Goal: Task Accomplishment & Management: Use online tool/utility

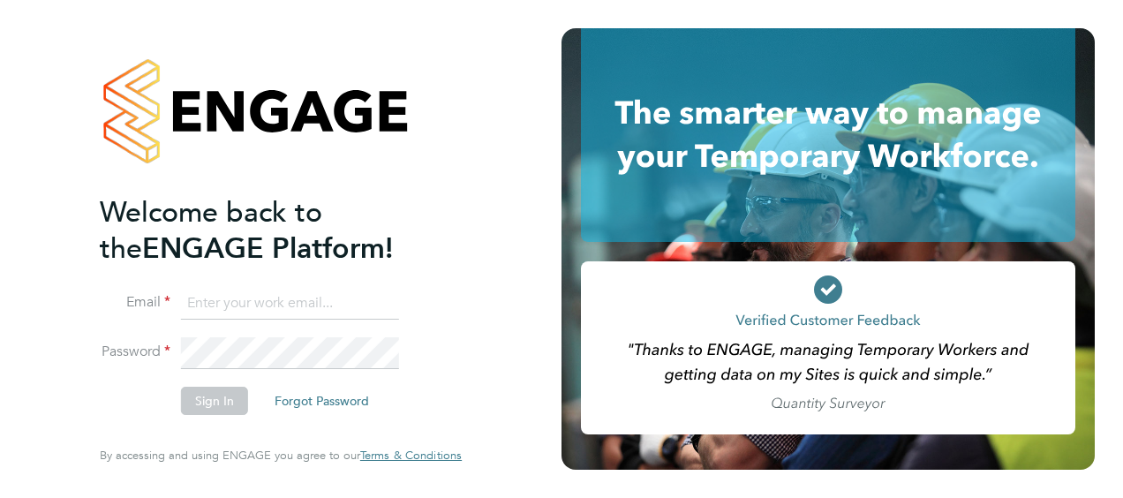
type input "[PERSON_NAME][EMAIL_ADDRESS][DOMAIN_NAME]"
click at [226, 397] on button "Sign In" at bounding box center [214, 401] width 67 height 28
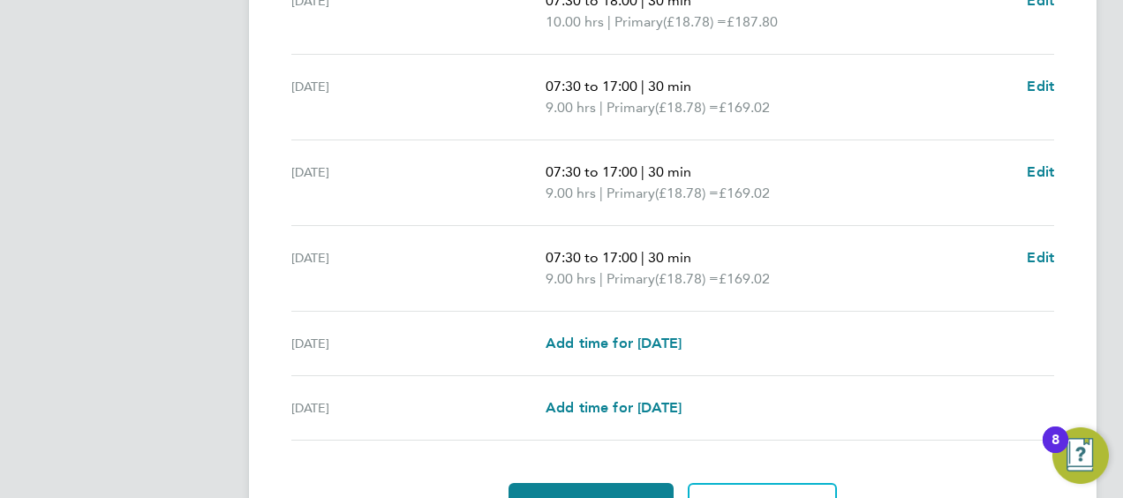
scroll to position [789, 0]
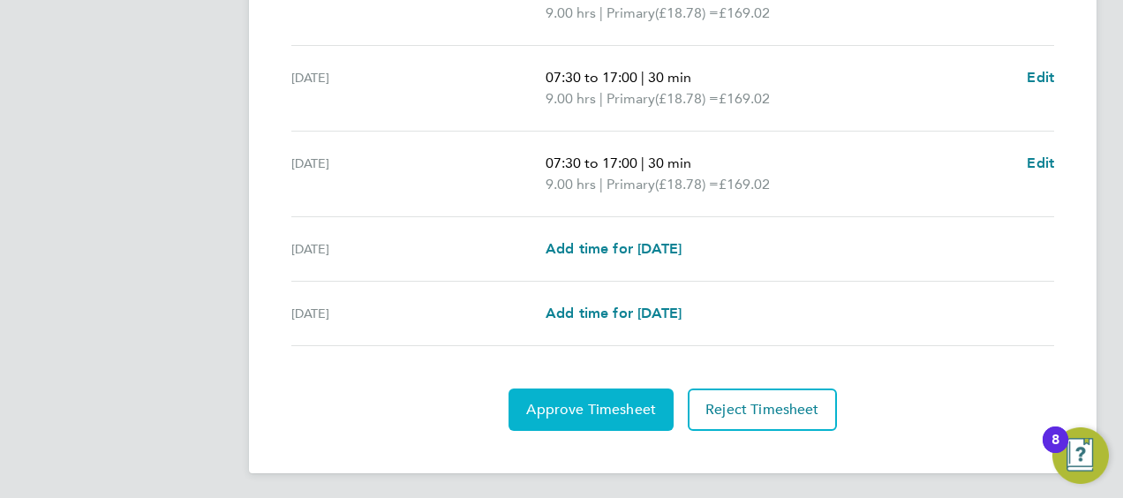
click at [611, 401] on span "Approve Timesheet" at bounding box center [591, 410] width 130 height 18
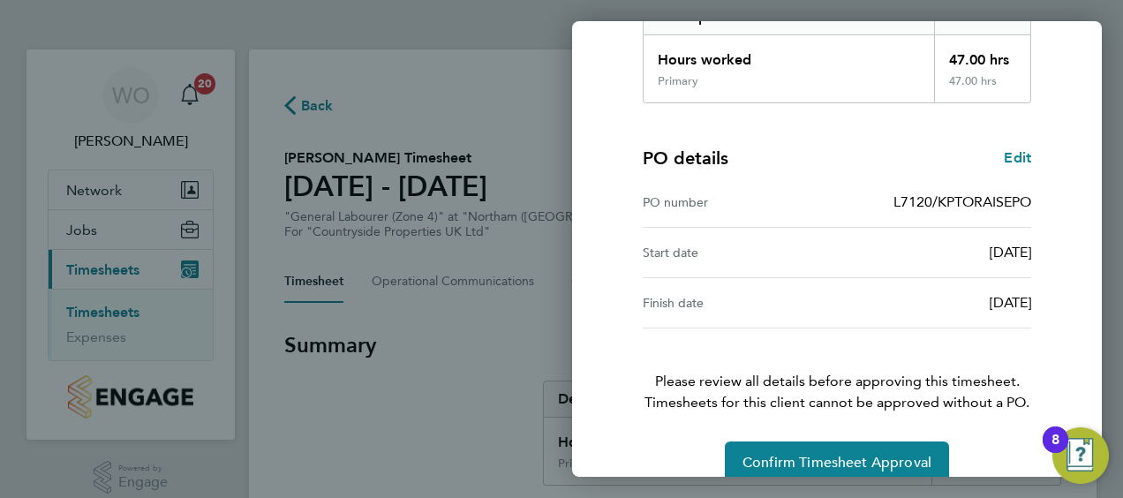
scroll to position [346, 0]
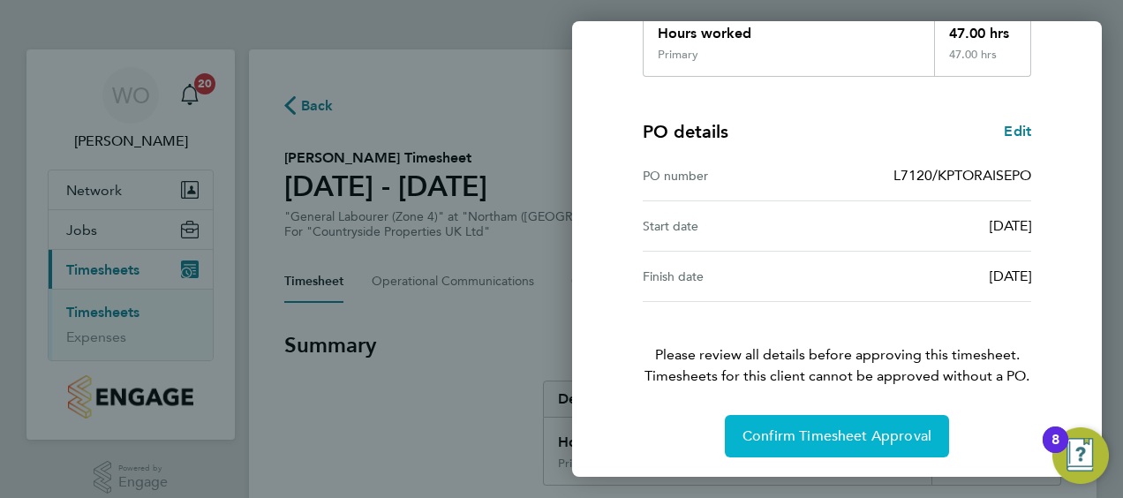
click at [815, 435] on span "Confirm Timesheet Approval" at bounding box center [837, 436] width 189 height 18
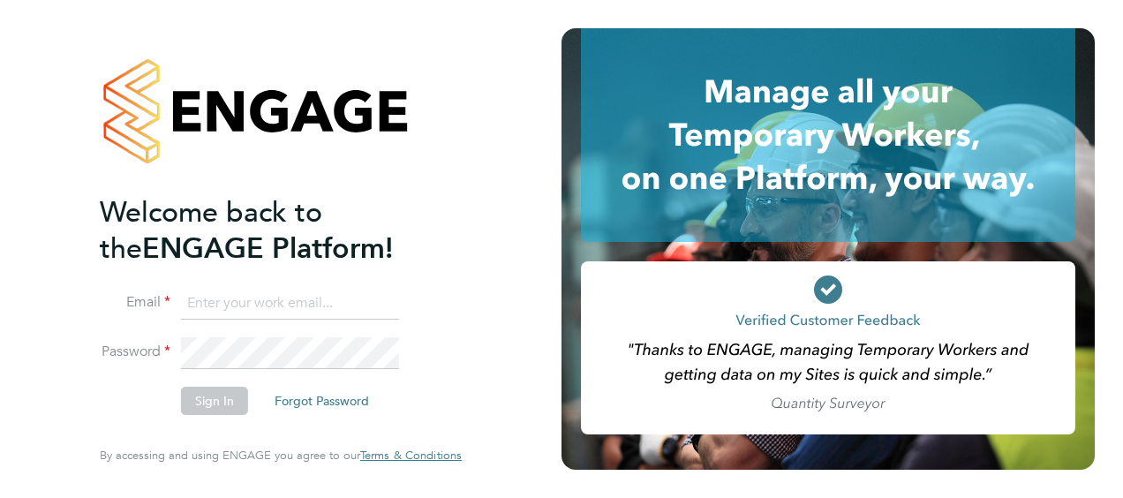
type input "[PERSON_NAME][EMAIL_ADDRESS][DOMAIN_NAME]"
click at [221, 405] on button "Sign In" at bounding box center [214, 401] width 67 height 28
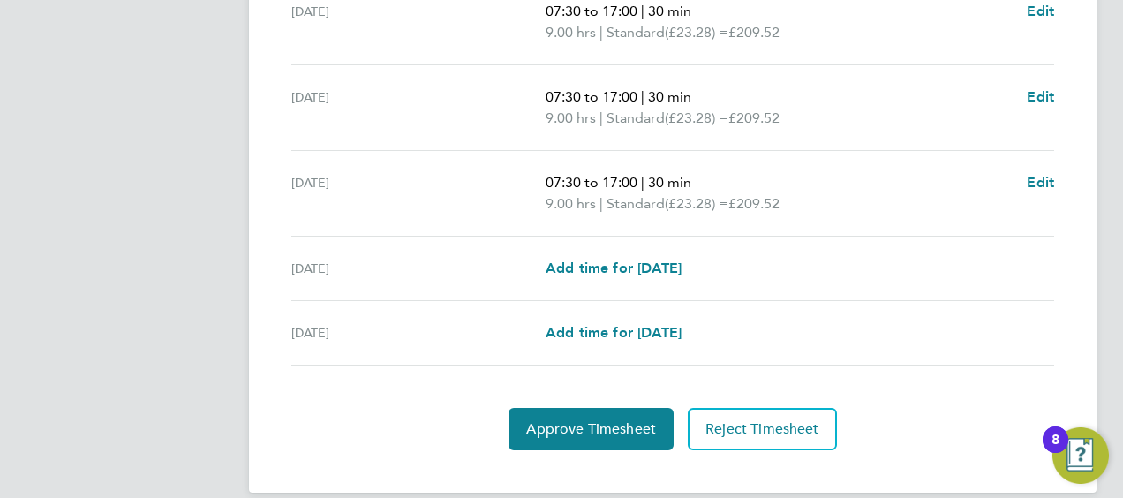
scroll to position [789, 0]
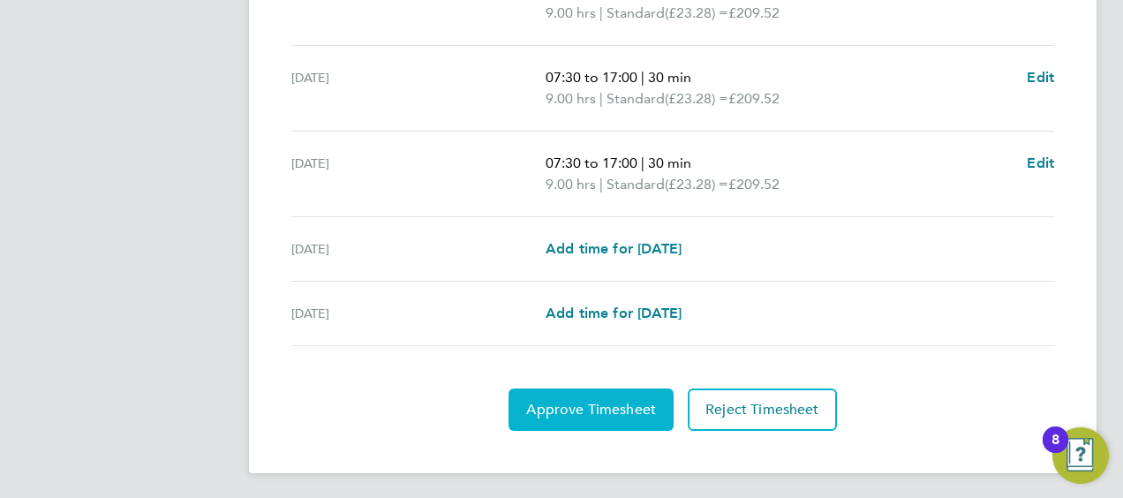
click at [622, 401] on span "Approve Timesheet" at bounding box center [591, 410] width 130 height 18
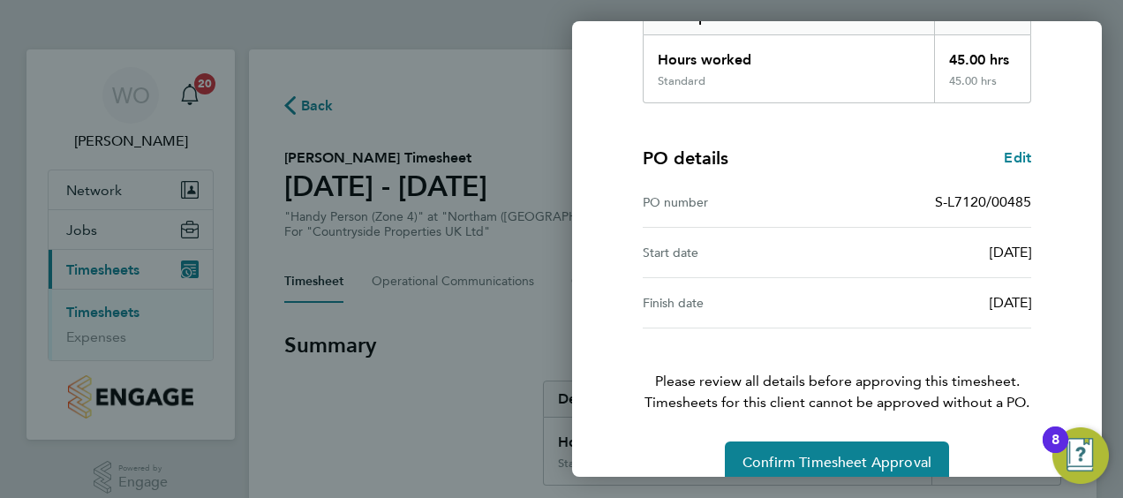
scroll to position [346, 0]
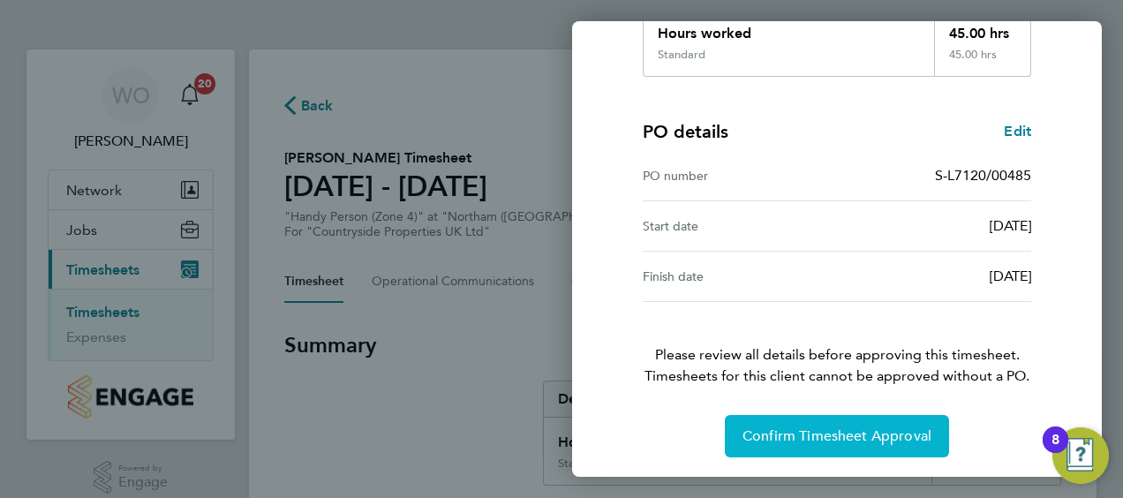
click at [826, 434] on span "Confirm Timesheet Approval" at bounding box center [837, 436] width 189 height 18
